Goal: Browse casually

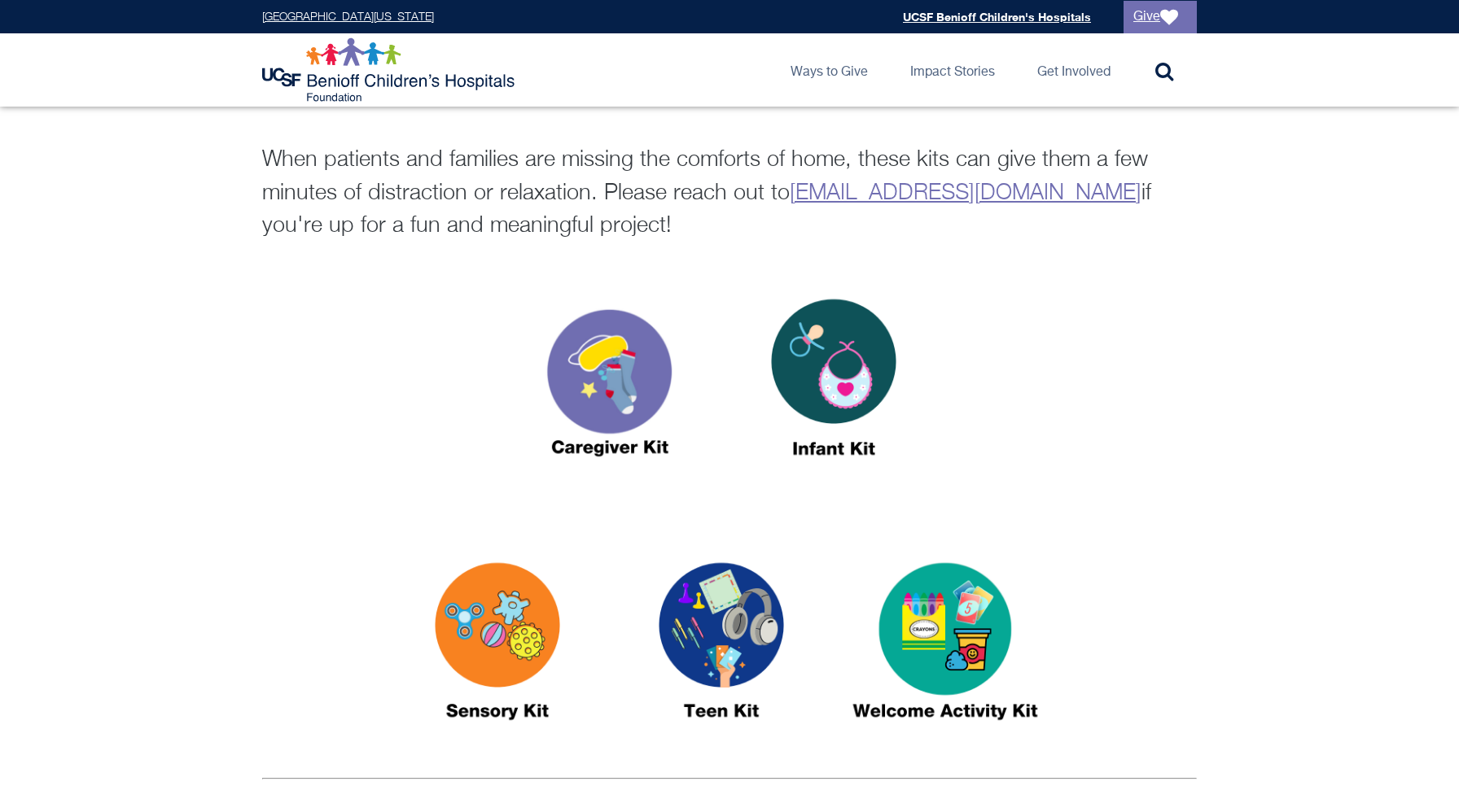
scroll to position [475, 0]
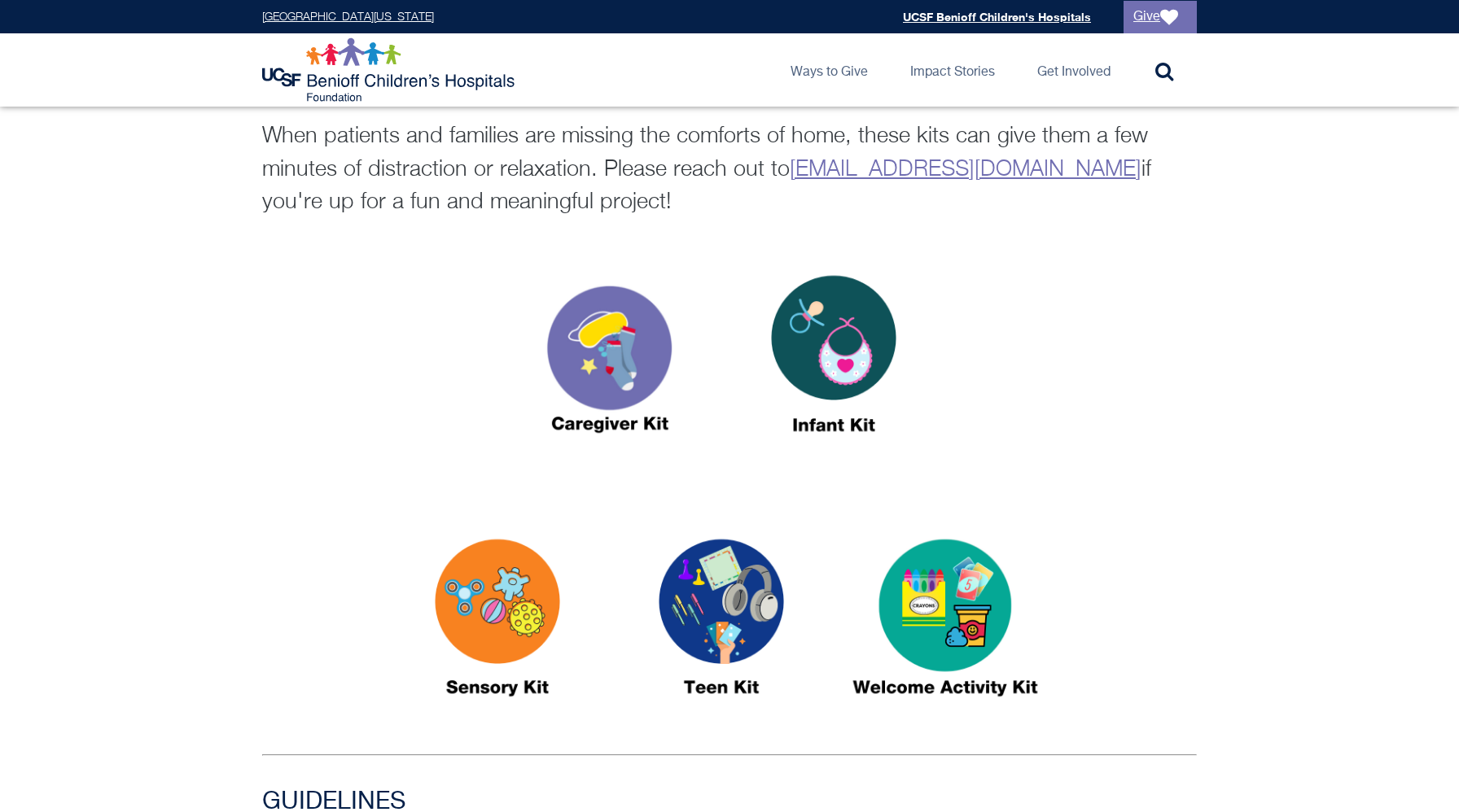
click at [713, 597] on img at bounding box center [721, 625] width 203 height 234
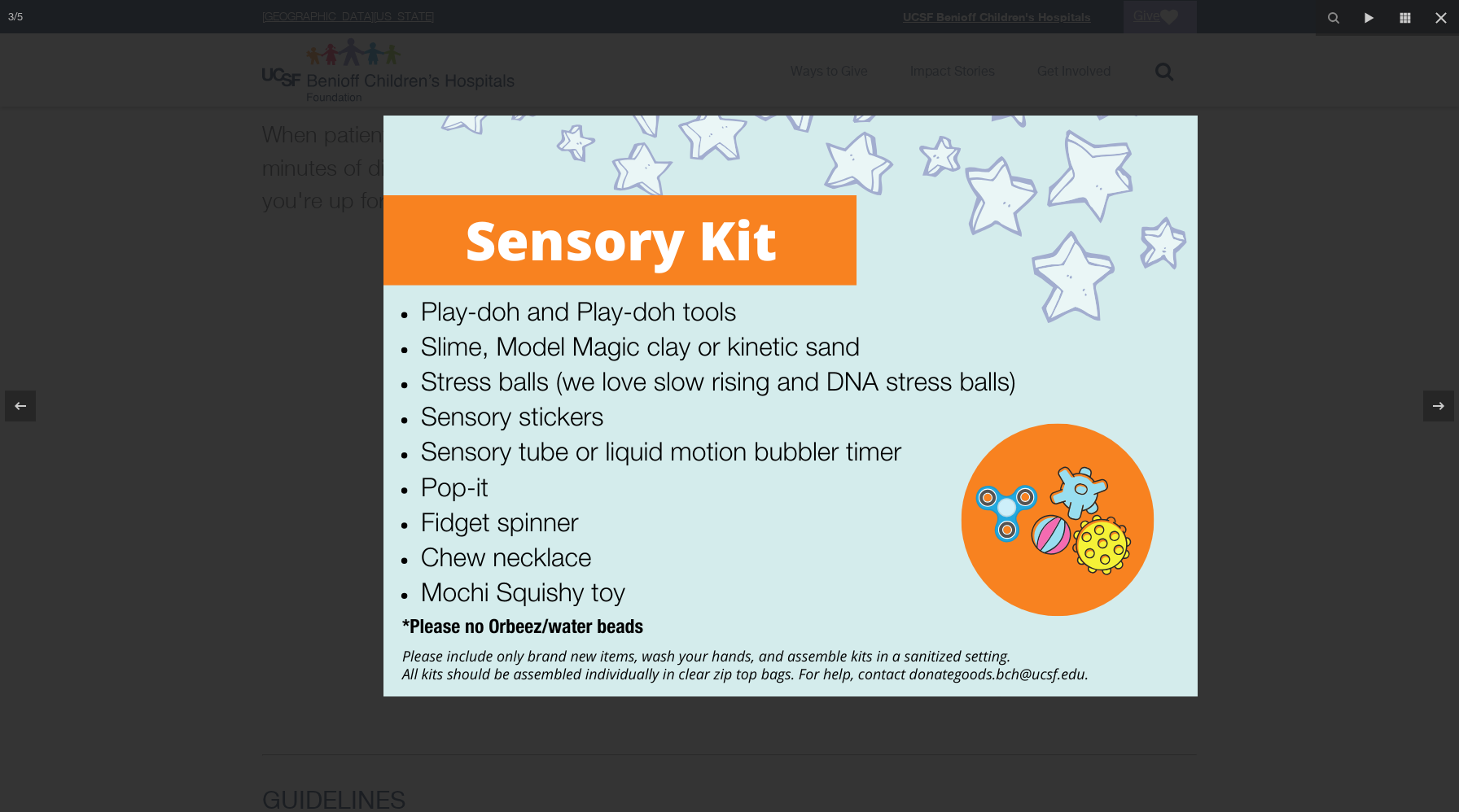
drag, startPoint x: 361, startPoint y: 312, endPoint x: 432, endPoint y: 383, distance: 100.4
click at [431, 383] on img at bounding box center [790, 406] width 814 height 581
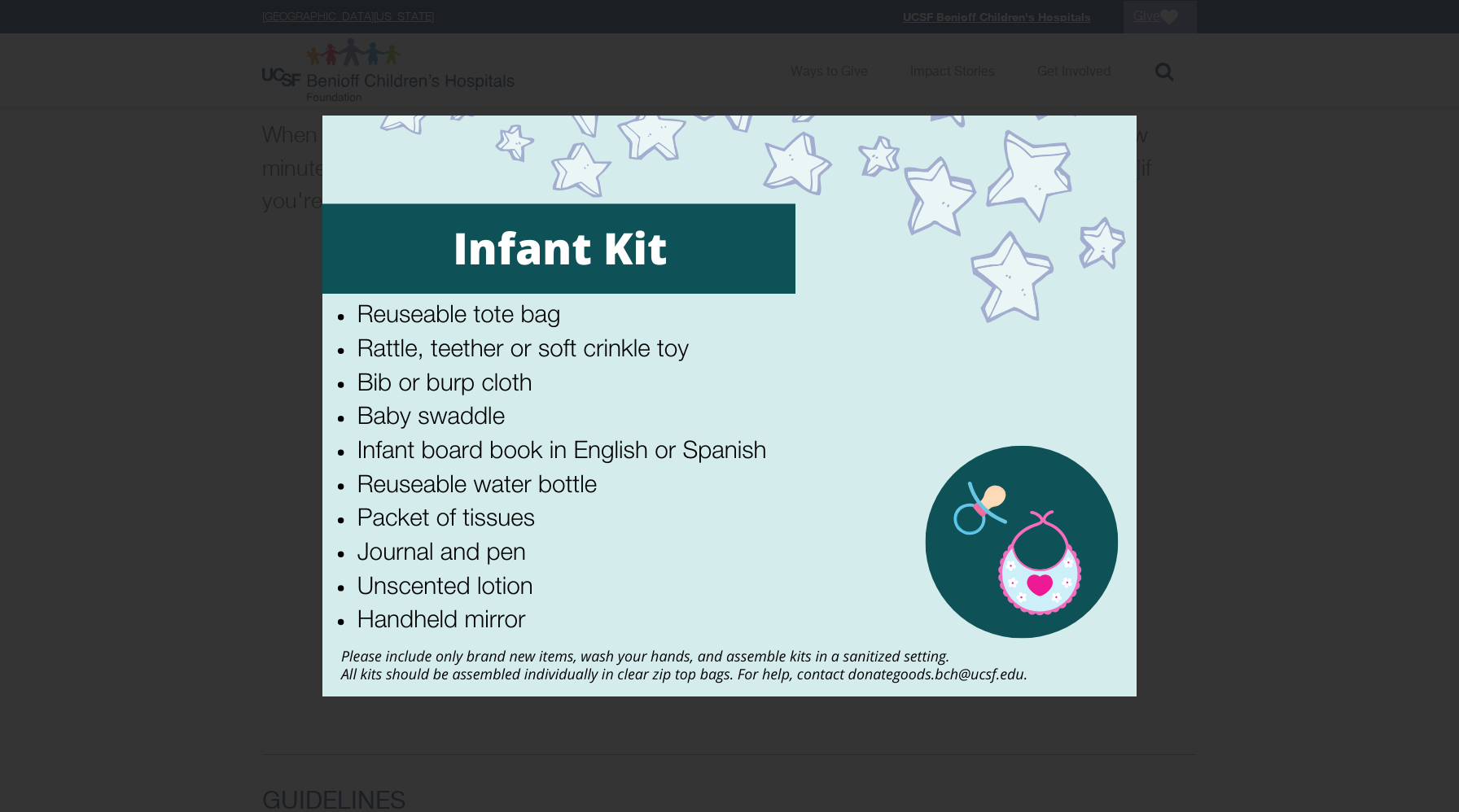
drag, startPoint x: 509, startPoint y: 390, endPoint x: 447, endPoint y: 401, distance: 63.0
click at [509, 390] on img at bounding box center [729, 406] width 814 height 581
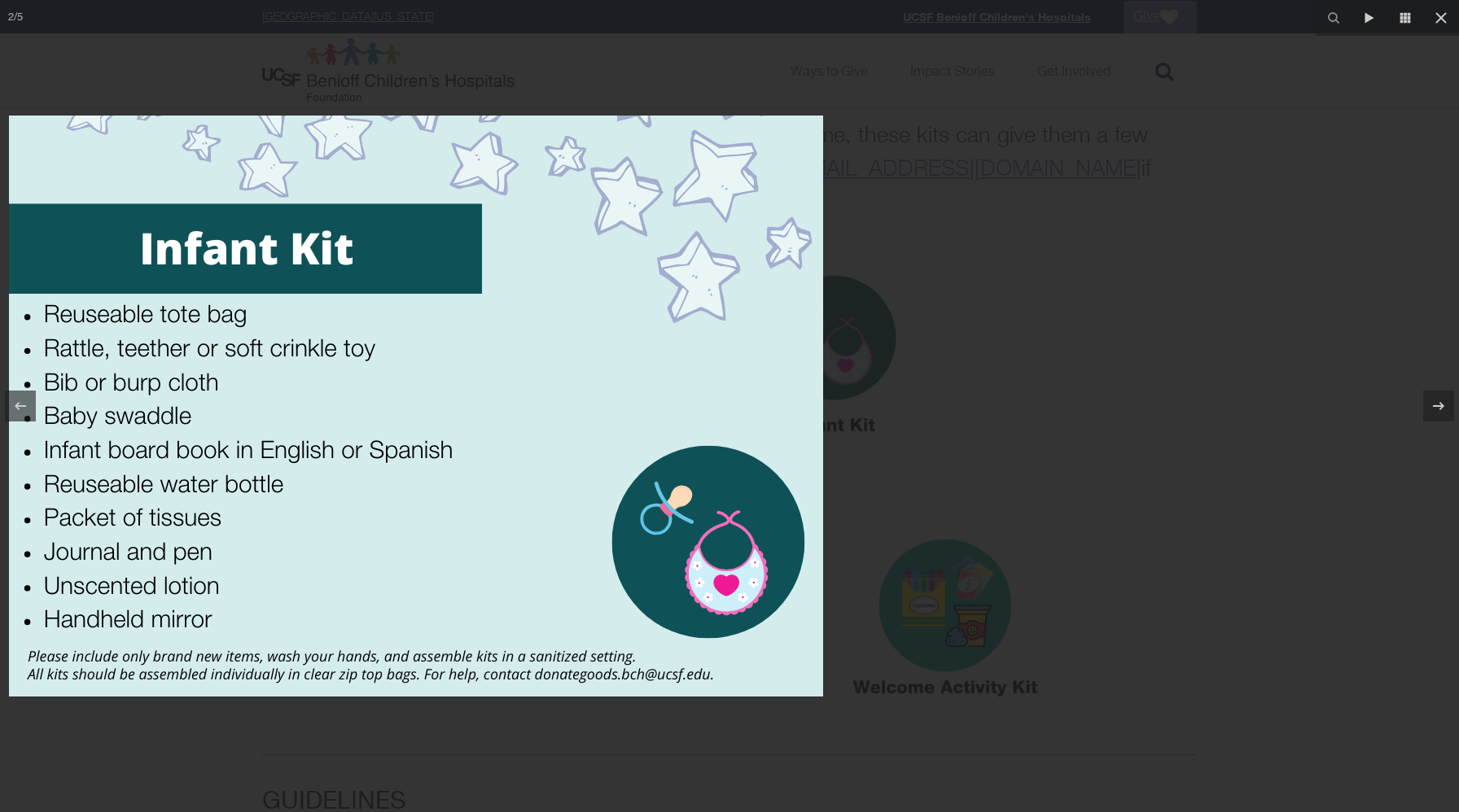
drag, startPoint x: 929, startPoint y: 433, endPoint x: 577, endPoint y: 433, distance: 352.0
click at [582, 433] on img at bounding box center [416, 406] width 814 height 581
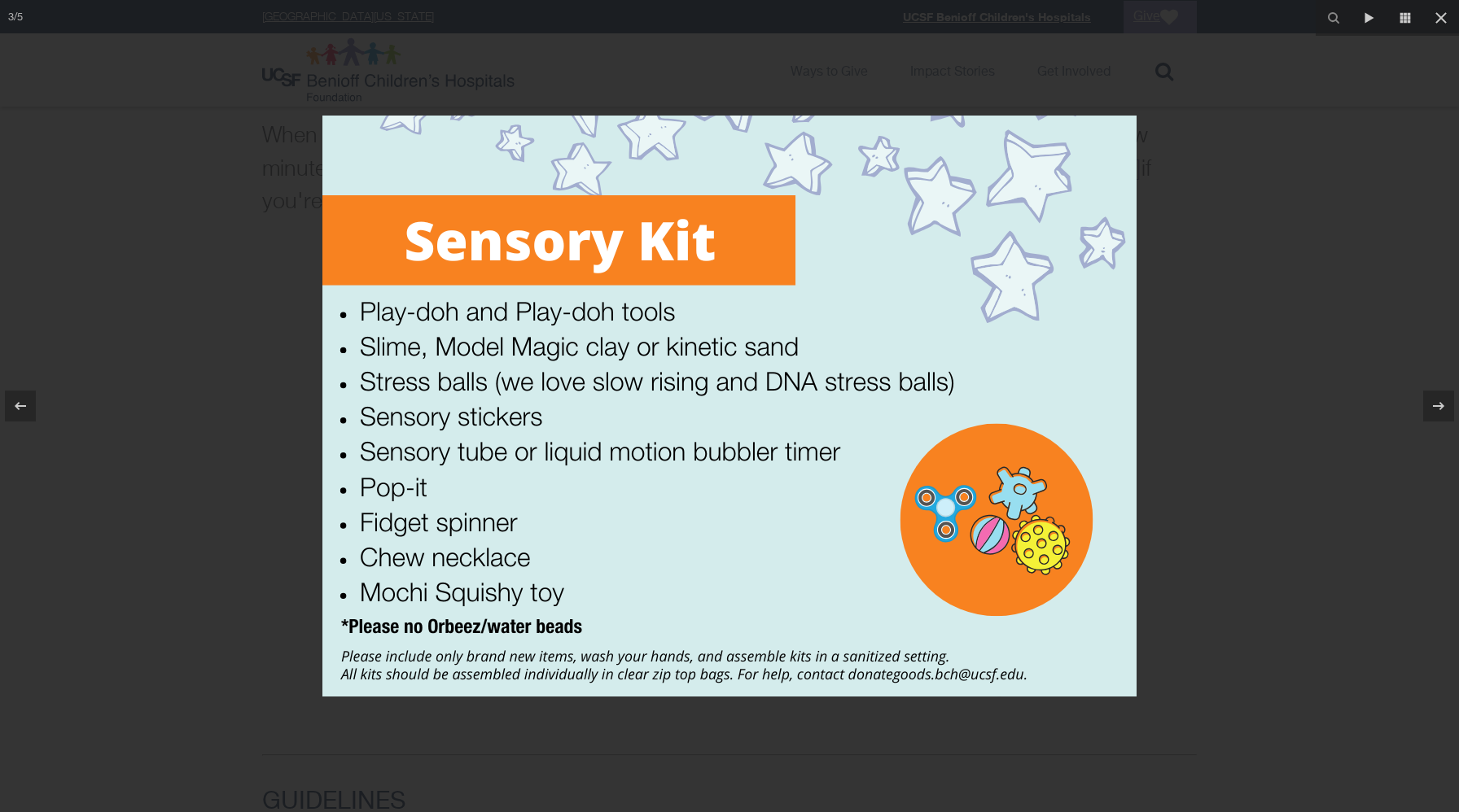
click at [662, 365] on img at bounding box center [729, 406] width 814 height 581
